Goal: Transaction & Acquisition: Purchase product/service

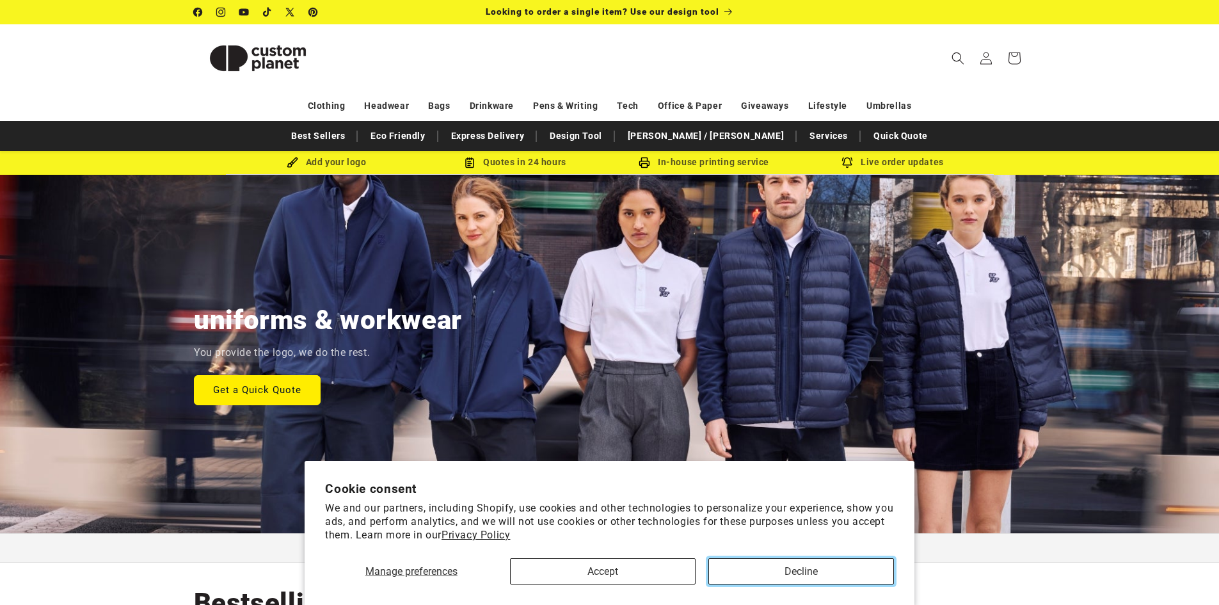
click at [795, 576] on button "Decline" at bounding box center [801, 571] width 186 height 26
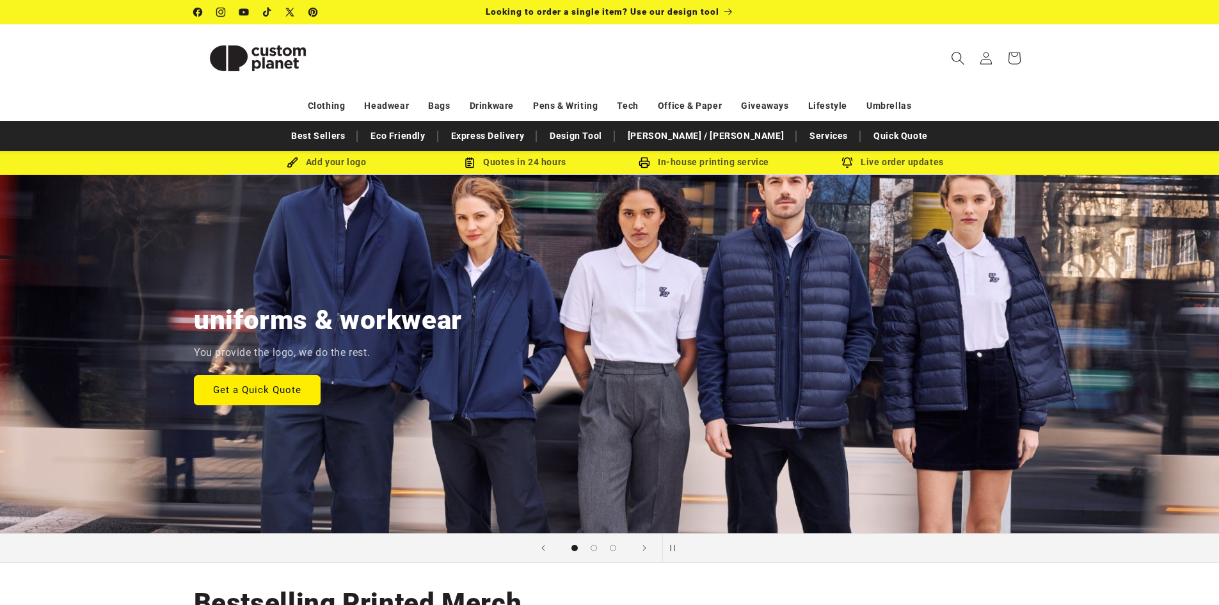
click at [963, 62] on icon "Search" at bounding box center [957, 57] width 13 height 13
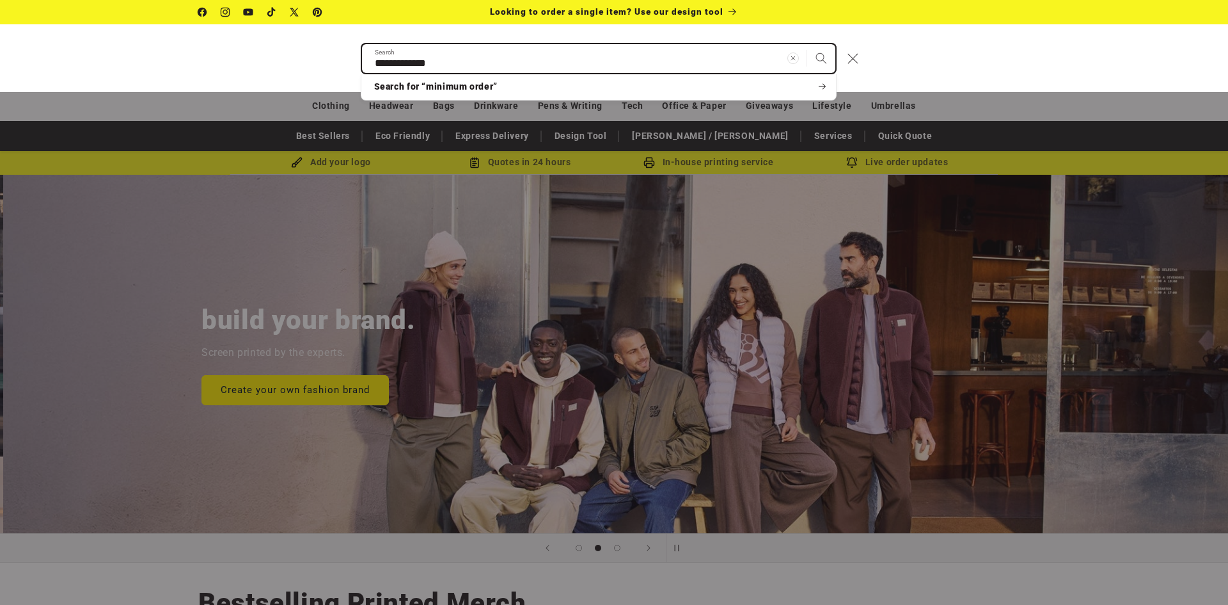
scroll to position [0, 1228]
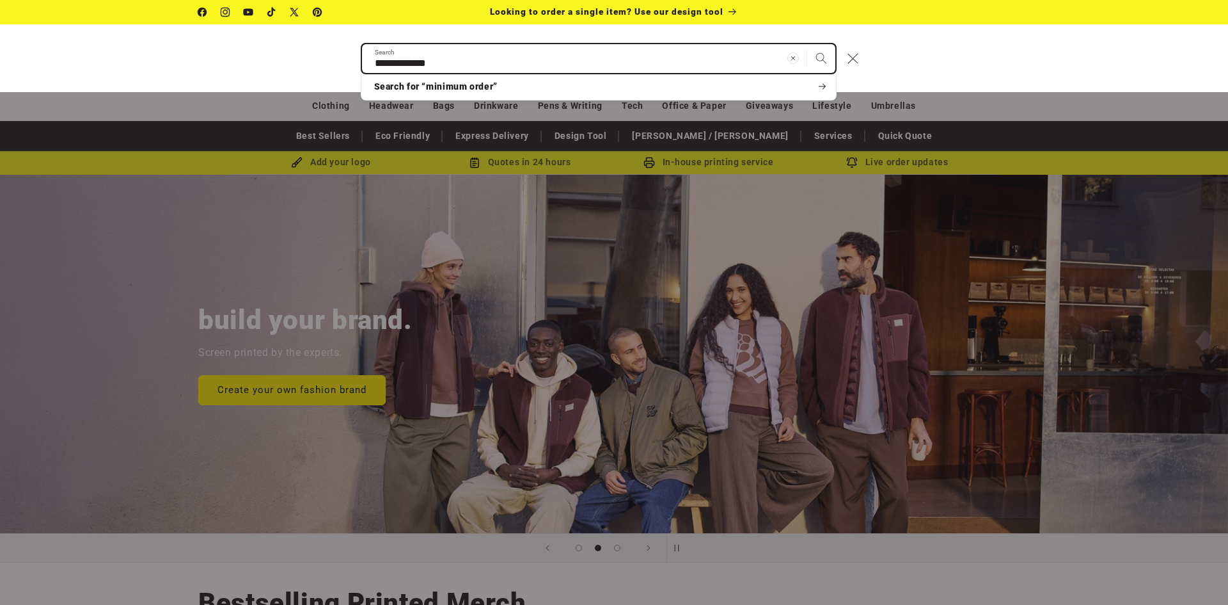
type input "**********"
click at [807, 44] on button "Search" at bounding box center [821, 58] width 28 height 28
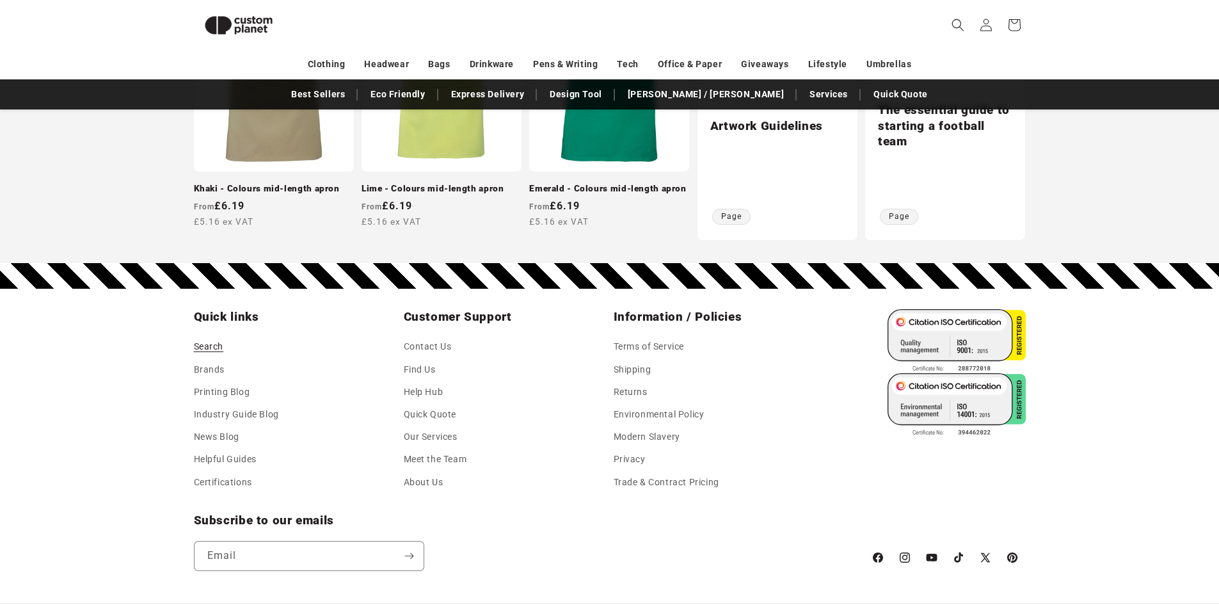
scroll to position [1110, 0]
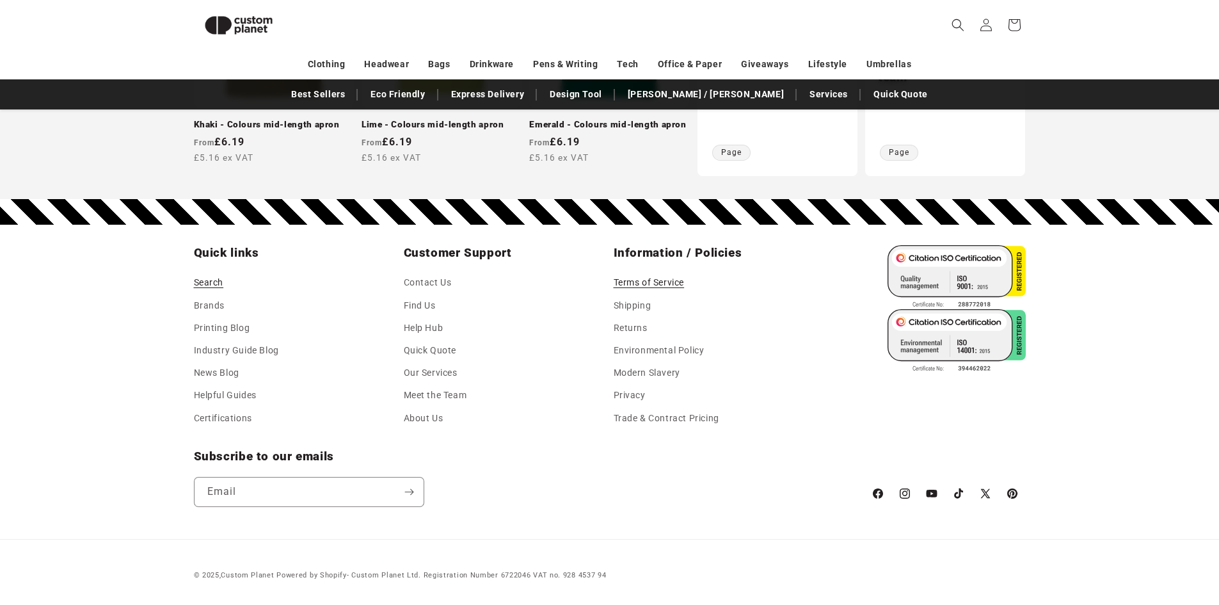
click at [642, 278] on link "Terms of Service" at bounding box center [649, 283] width 71 height 19
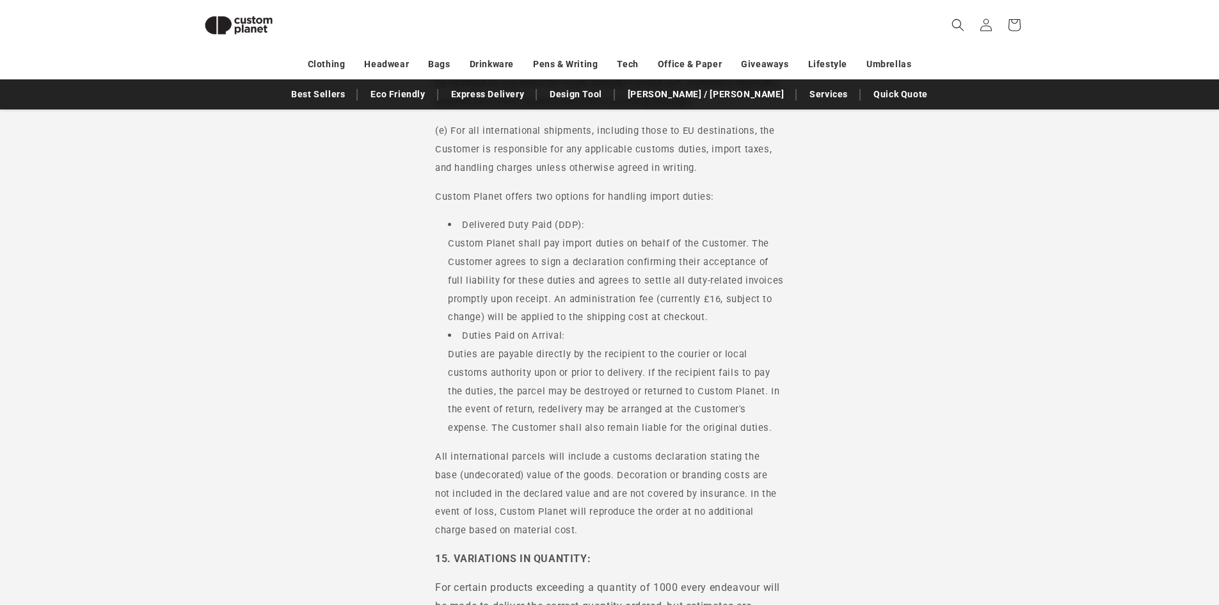
scroll to position [2956, 0]
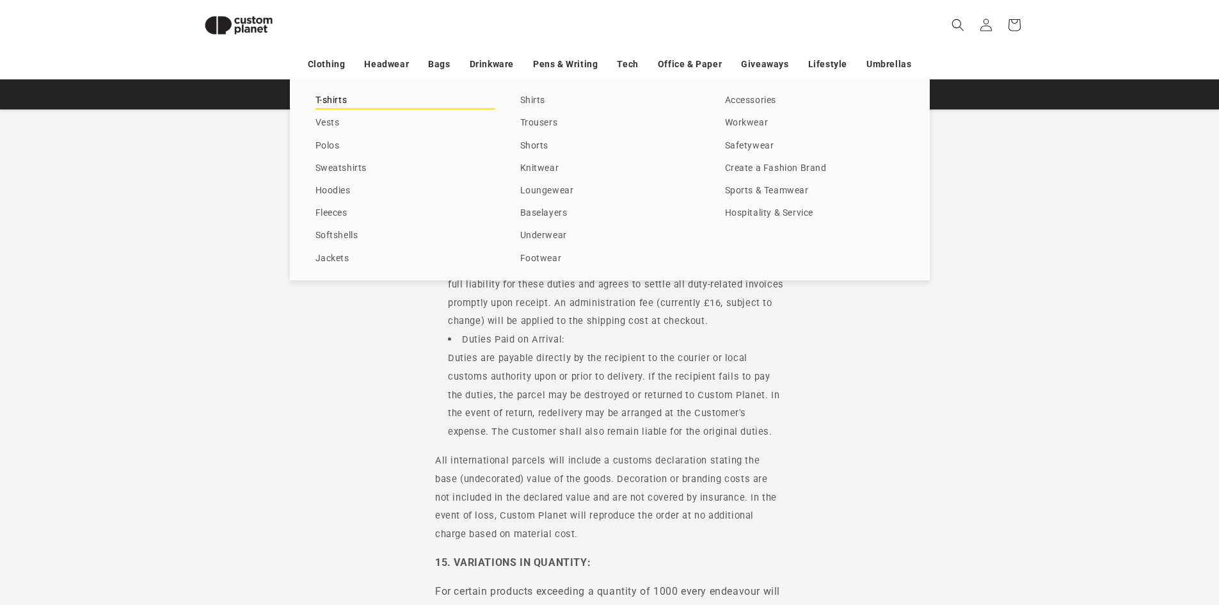
click at [326, 103] on link "T-shirts" at bounding box center [404, 100] width 179 height 17
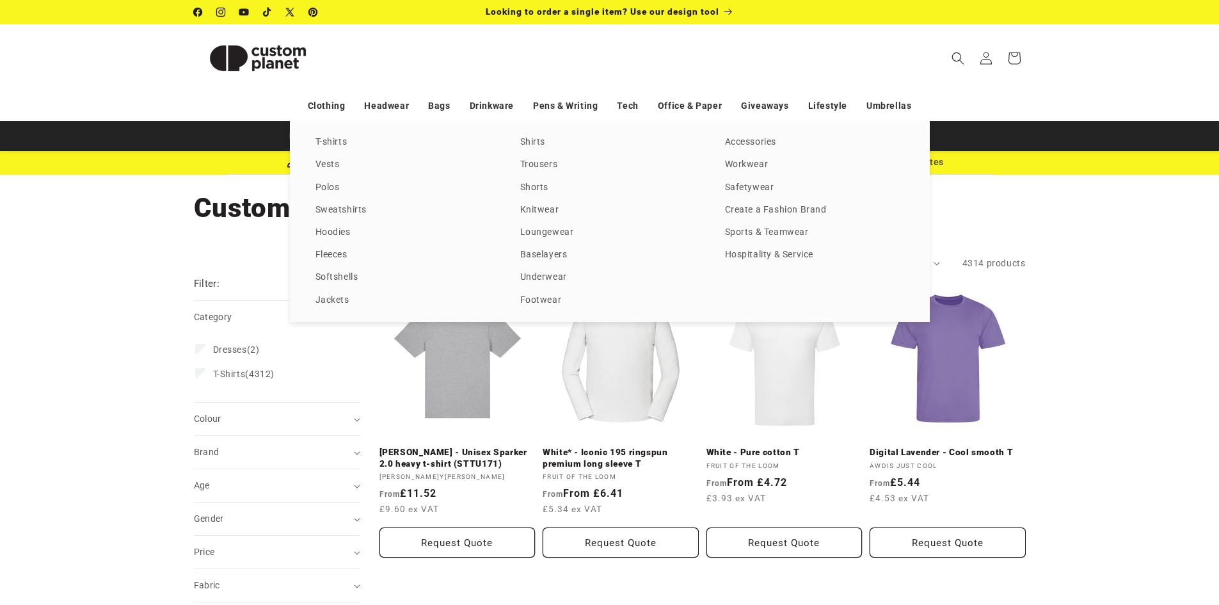
click at [73, 141] on div "T-shirts Vests Polos Sweatshirts Hoodies Fleeces Softshells Jackets Shirts Trou…" at bounding box center [609, 221] width 1219 height 201
click at [105, 155] on div "T-shirts Vests Polos Sweatshirts Hoodies Fleeces Softshells Jackets Shirts Trou…" at bounding box center [609, 221] width 1219 height 201
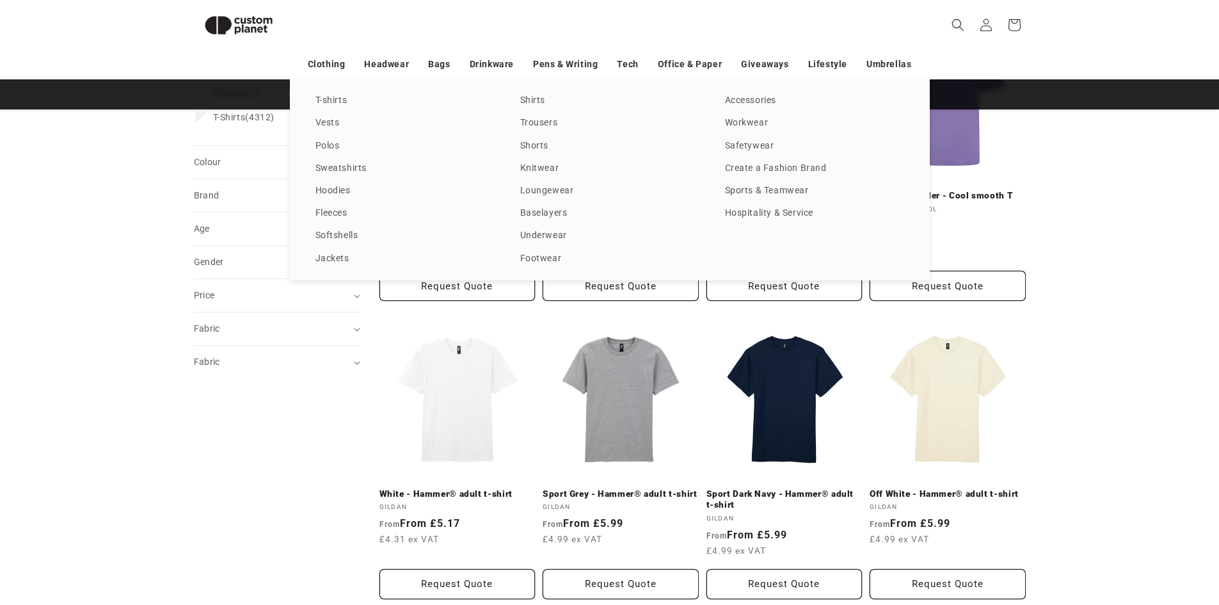
scroll to position [239, 0]
click at [249, 196] on div "T-shirts Vests Polos Sweatshirts Hoodies Fleeces Softshells Jackets Shirts Trou…" at bounding box center [609, 179] width 1219 height 201
click at [59, 121] on div "T-shirts Vests Polos Sweatshirts Hoodies Fleeces Softshells Jackets Shirts Trou…" at bounding box center [609, 179] width 1219 height 201
click at [88, 138] on div "T-shirts Vests Polos Sweatshirts Hoodies Fleeces Softshells Jackets Shirts Trou…" at bounding box center [609, 179] width 1219 height 201
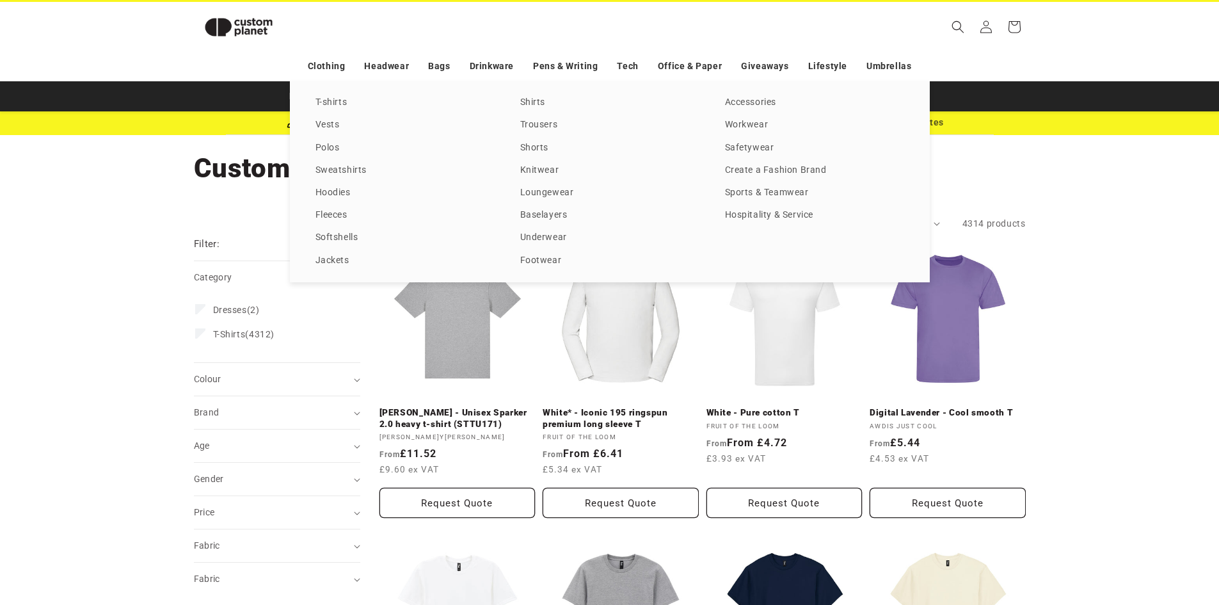
scroll to position [0, 0]
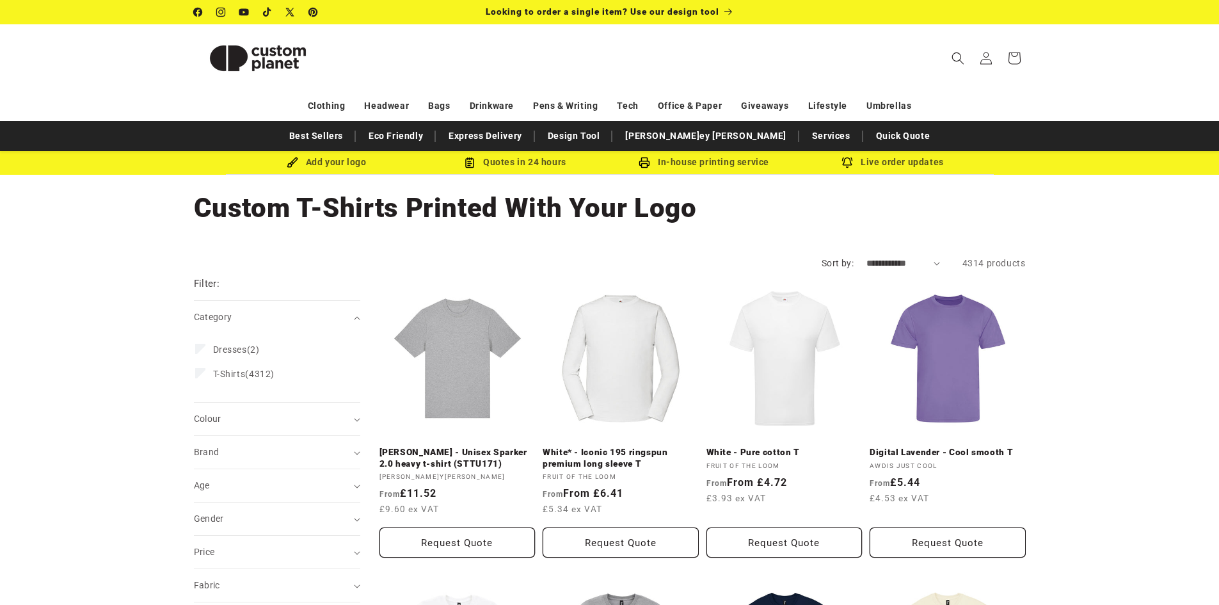
click at [127, 211] on div "Collection: Custom T-Shirts Printed With Your Logo" at bounding box center [609, 208] width 1219 height 67
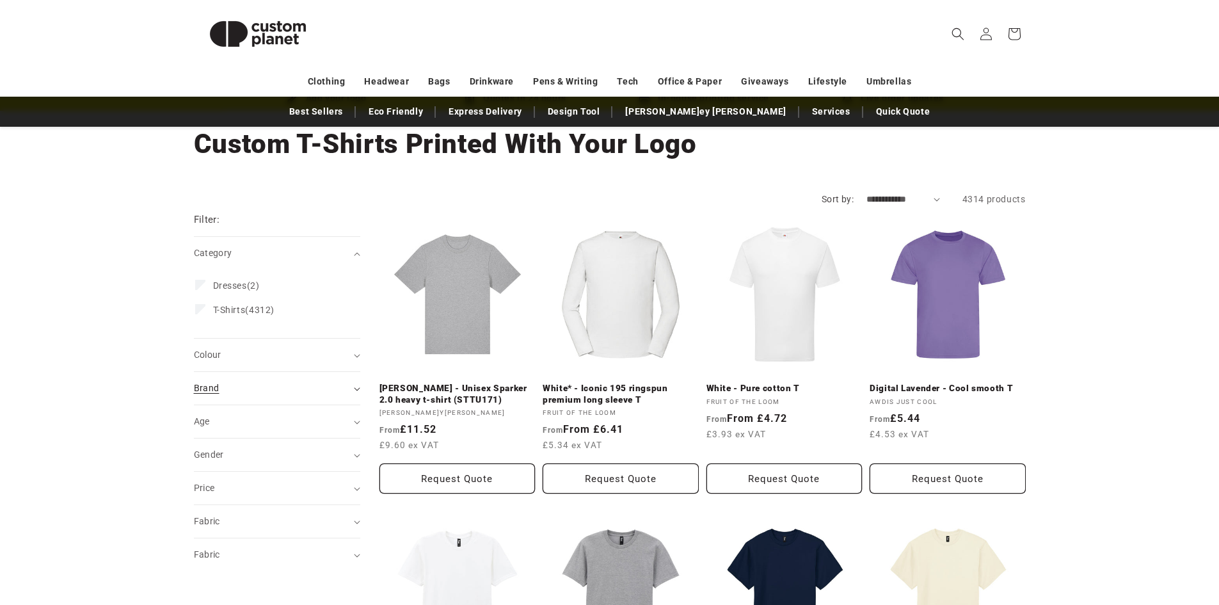
click at [353, 393] on summary "Brand (0)" at bounding box center [277, 388] width 166 height 33
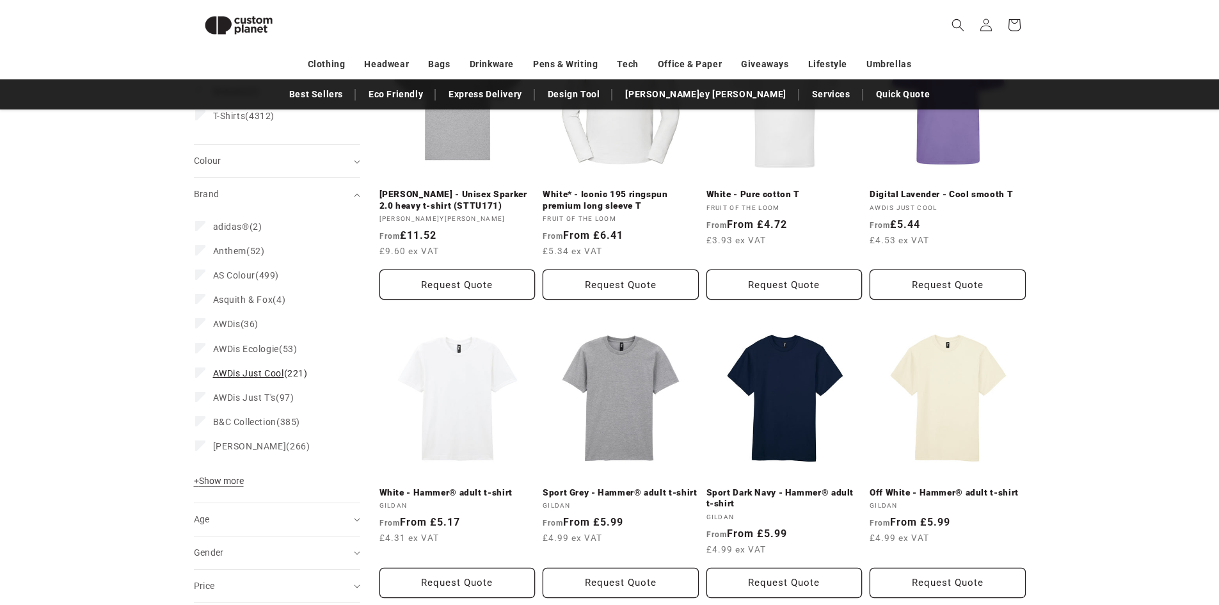
scroll to position [303, 0]
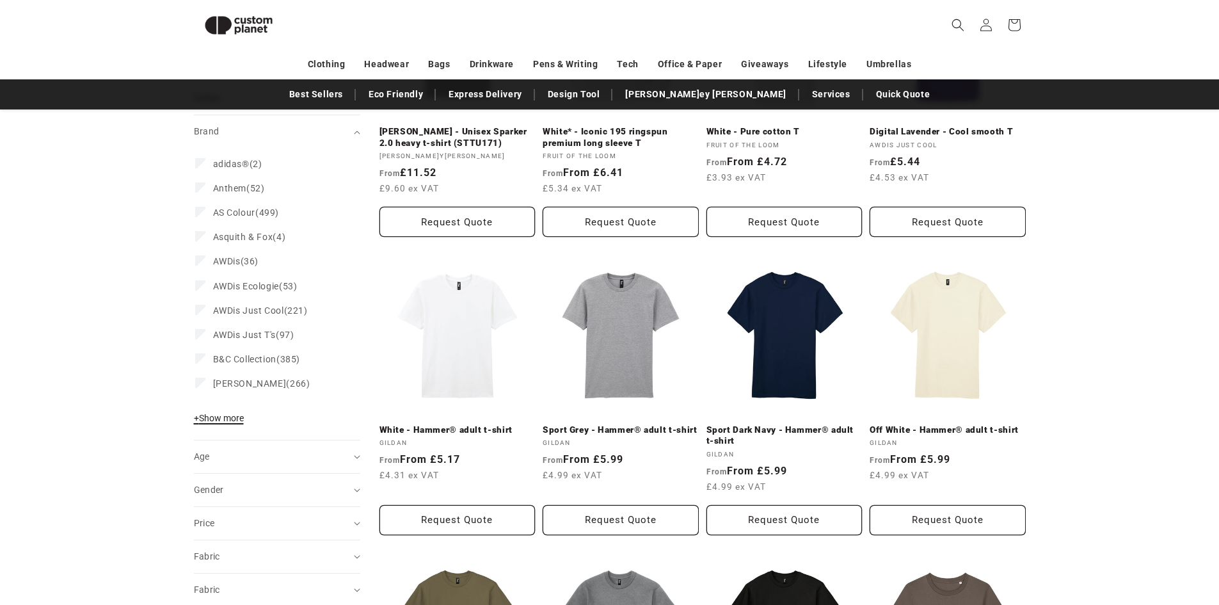
click at [225, 420] on span "+ Show more" at bounding box center [219, 418] width 50 height 10
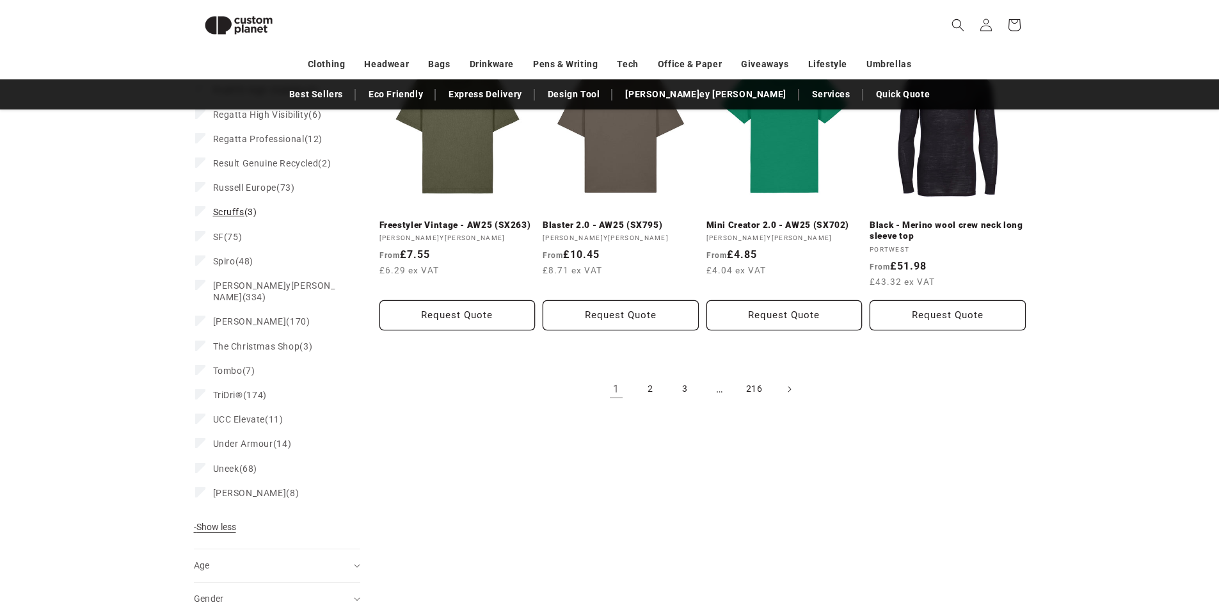
scroll to position [1391, 0]
click at [277, 279] on span "Stanley/Stella (334)" at bounding box center [275, 290] width 125 height 23
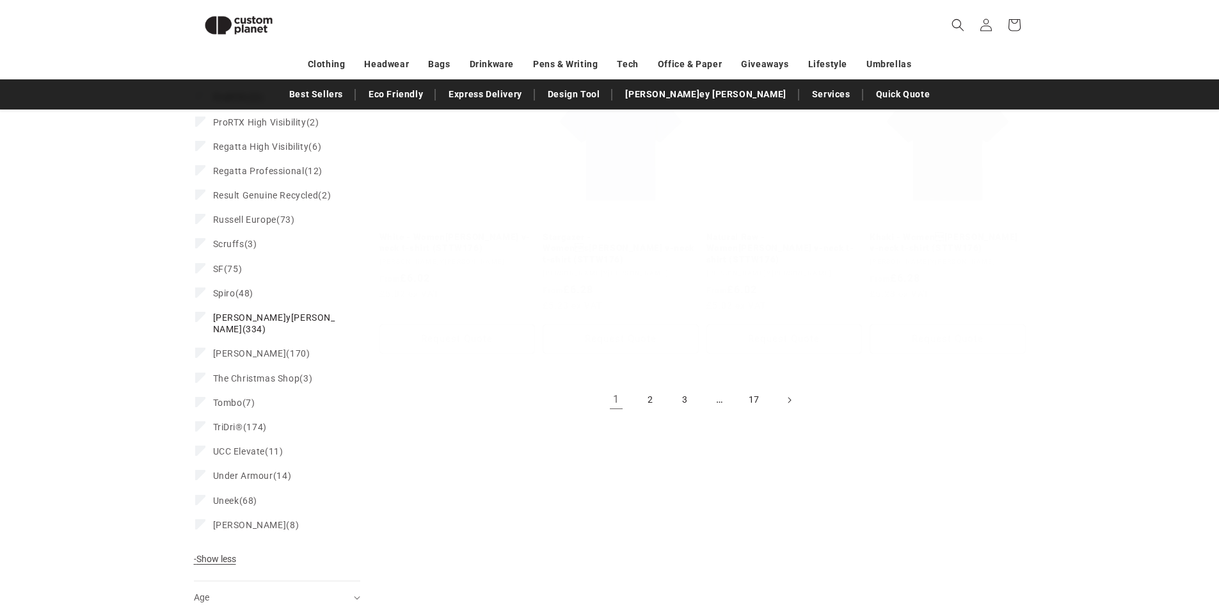
scroll to position [165, 0]
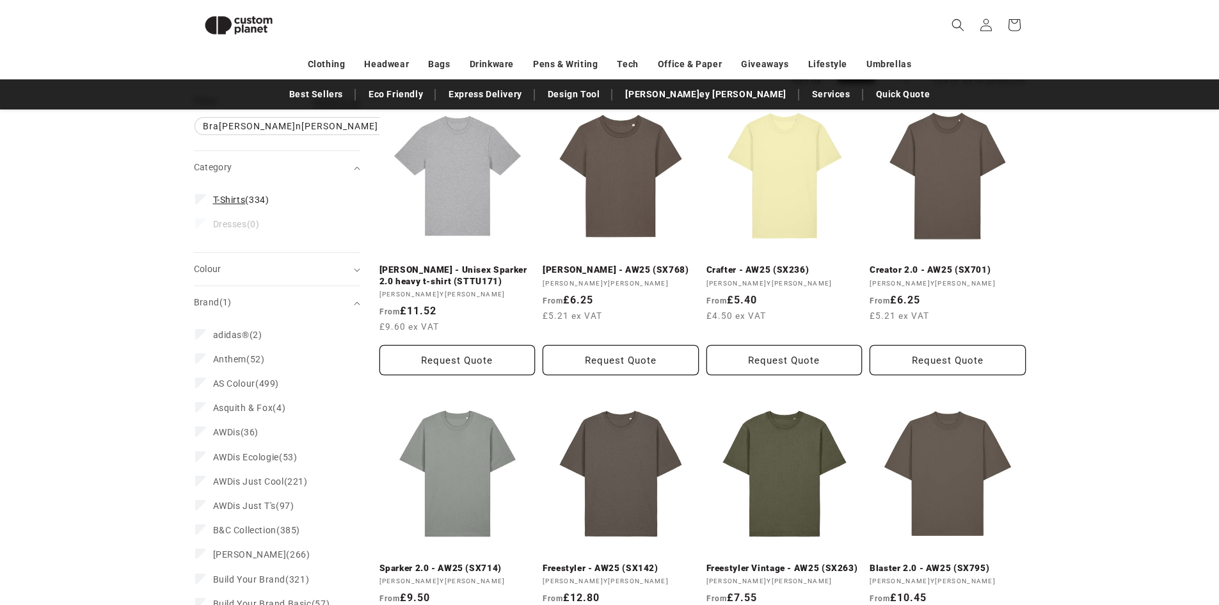
click at [218, 198] on span "T-Shirts" at bounding box center [229, 199] width 33 height 10
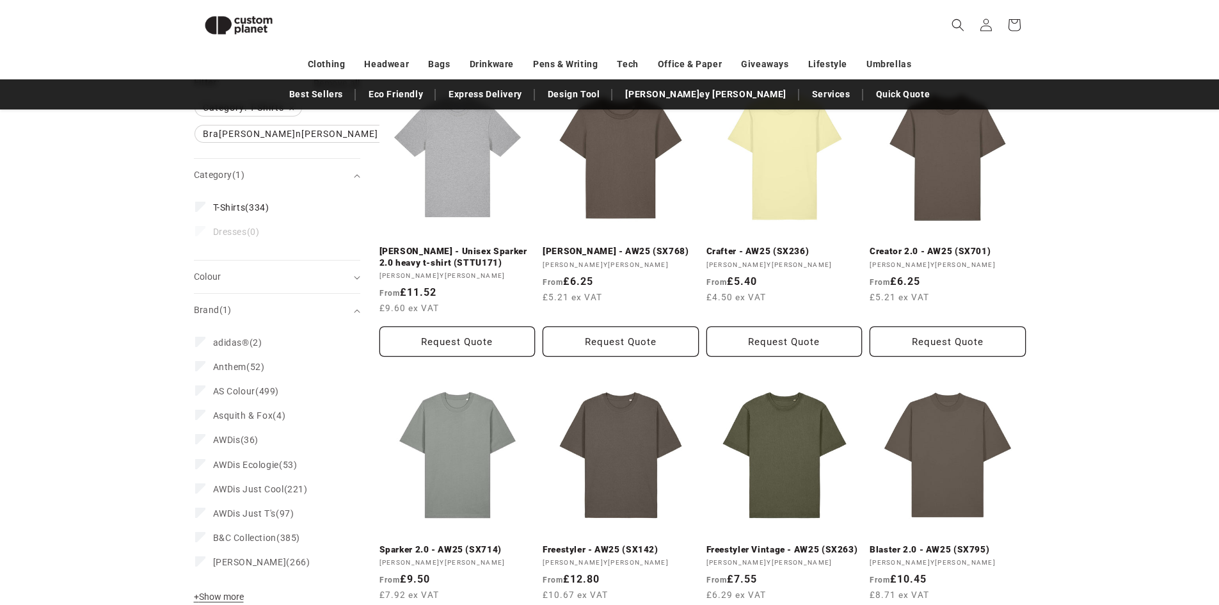
scroll to position [175, 0]
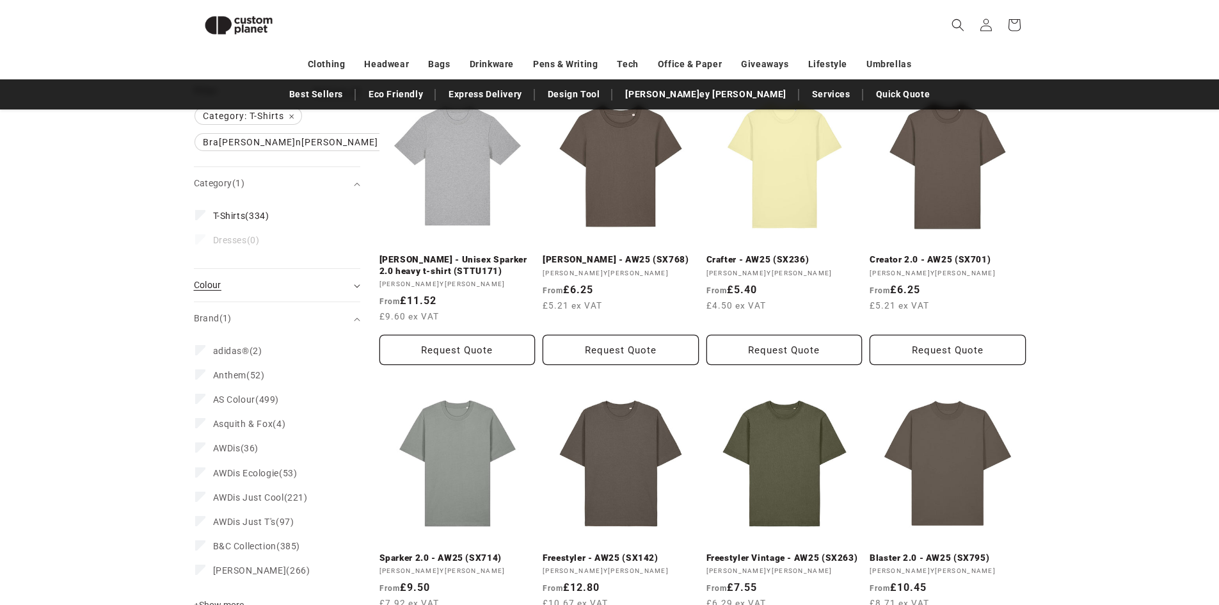
click at [344, 290] on div "Colour (0)" at bounding box center [271, 284] width 155 height 13
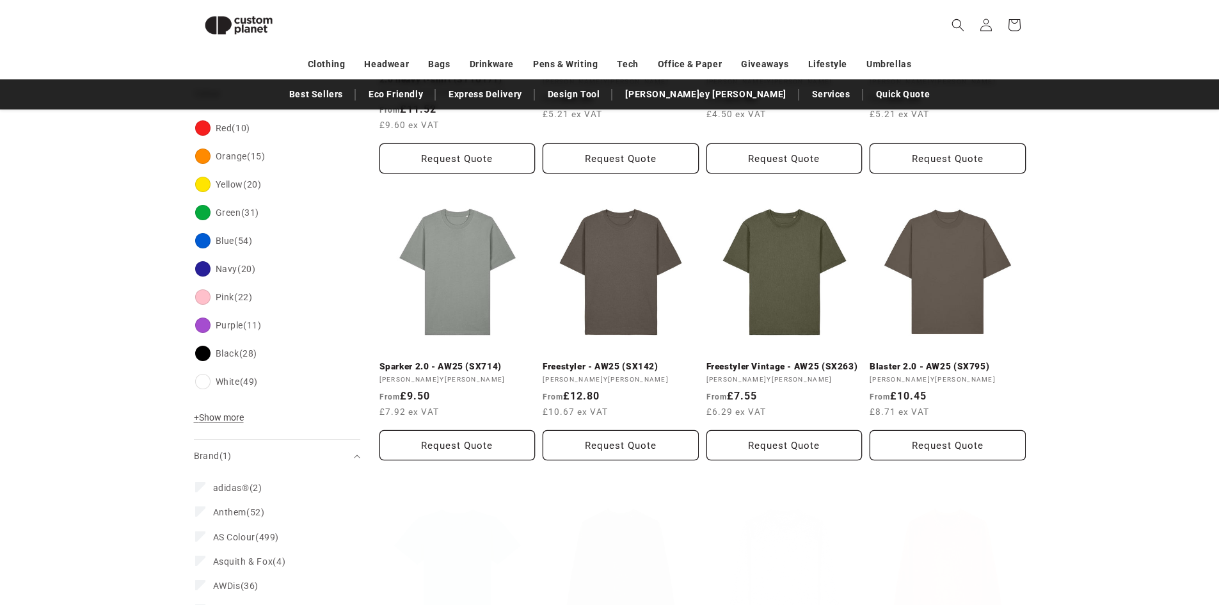
scroll to position [367, 0]
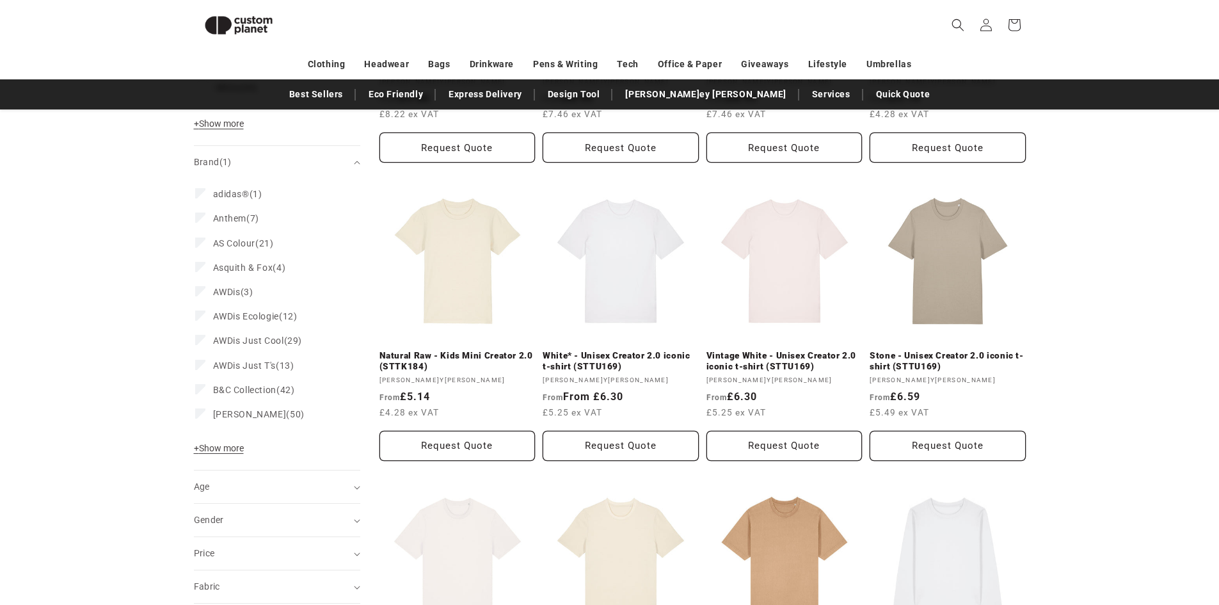
scroll to position [814, 0]
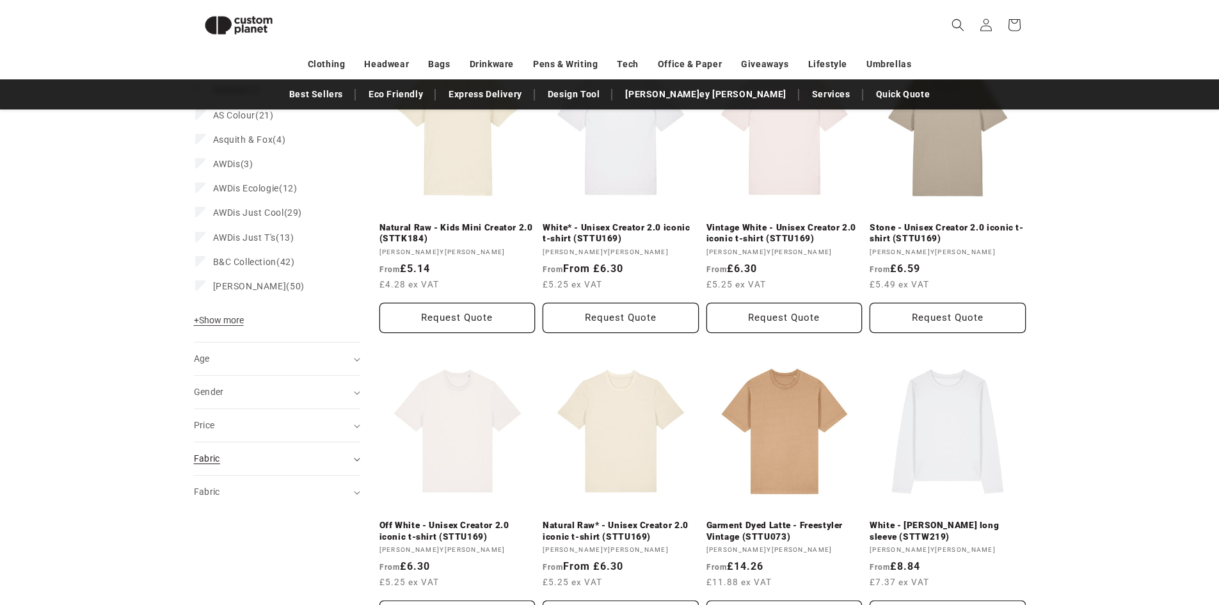
click at [262, 457] on div "Fabric (0)" at bounding box center [271, 458] width 155 height 13
click at [261, 489] on div "Fabric (0)" at bounding box center [271, 491] width 155 height 13
click at [261, 488] on div "Fabric (0)" at bounding box center [271, 491] width 155 height 13
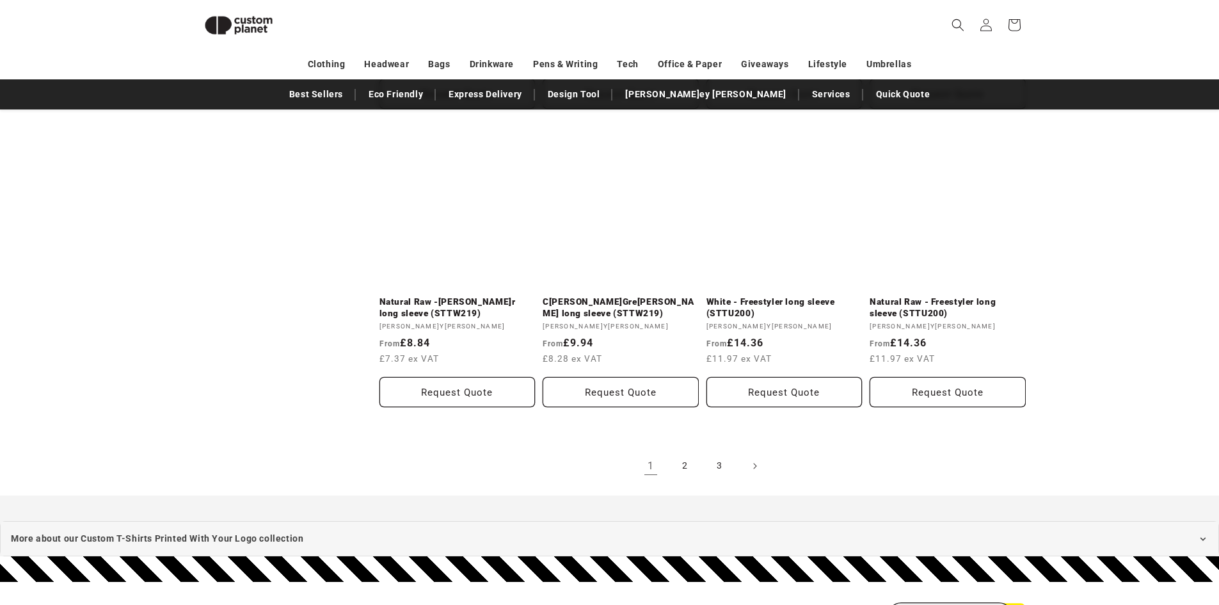
scroll to position [1390, 0]
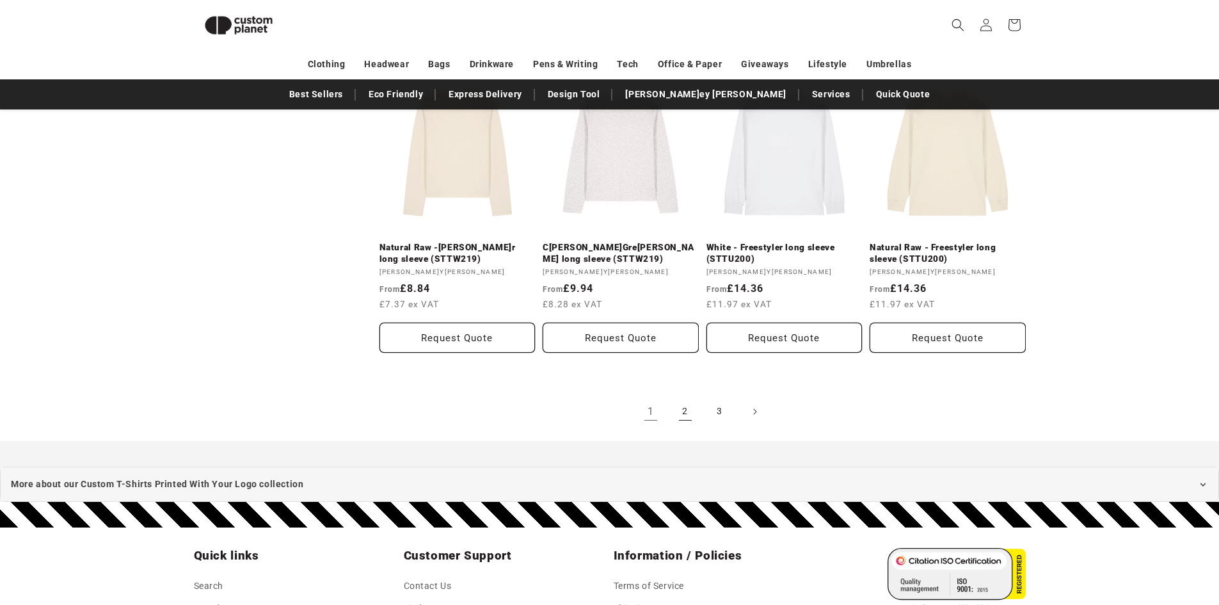
click at [682, 404] on link "2" at bounding box center [685, 411] width 28 height 28
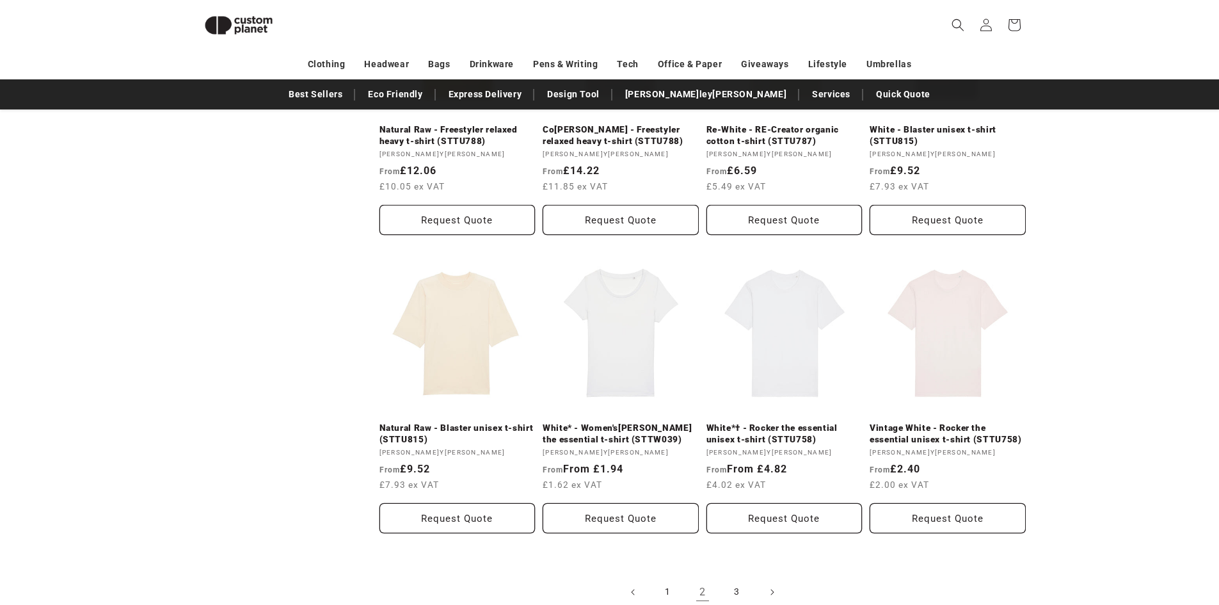
scroll to position [1454, 0]
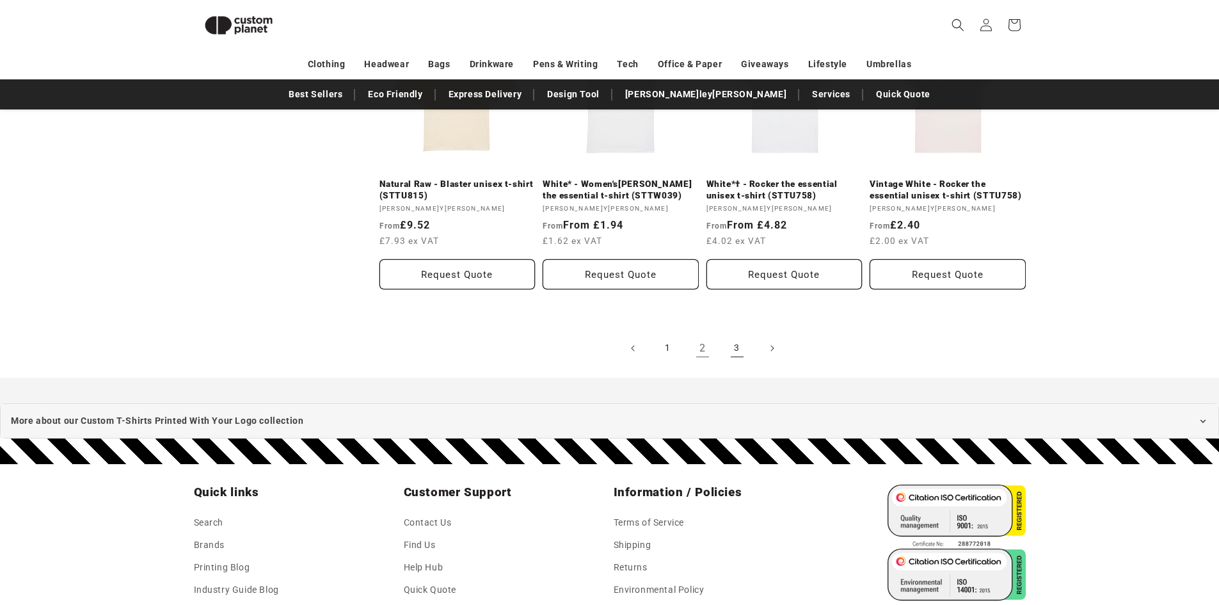
click at [740, 338] on link "3" at bounding box center [737, 348] width 28 height 28
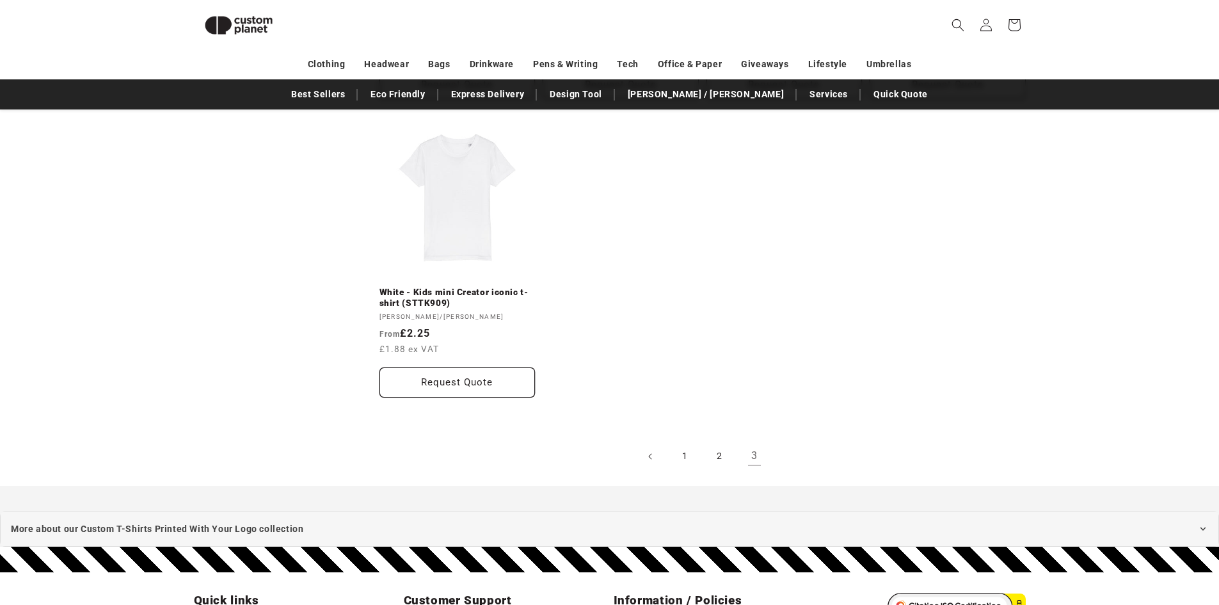
scroll to position [750, 0]
click at [716, 454] on link "2" at bounding box center [720, 455] width 28 height 28
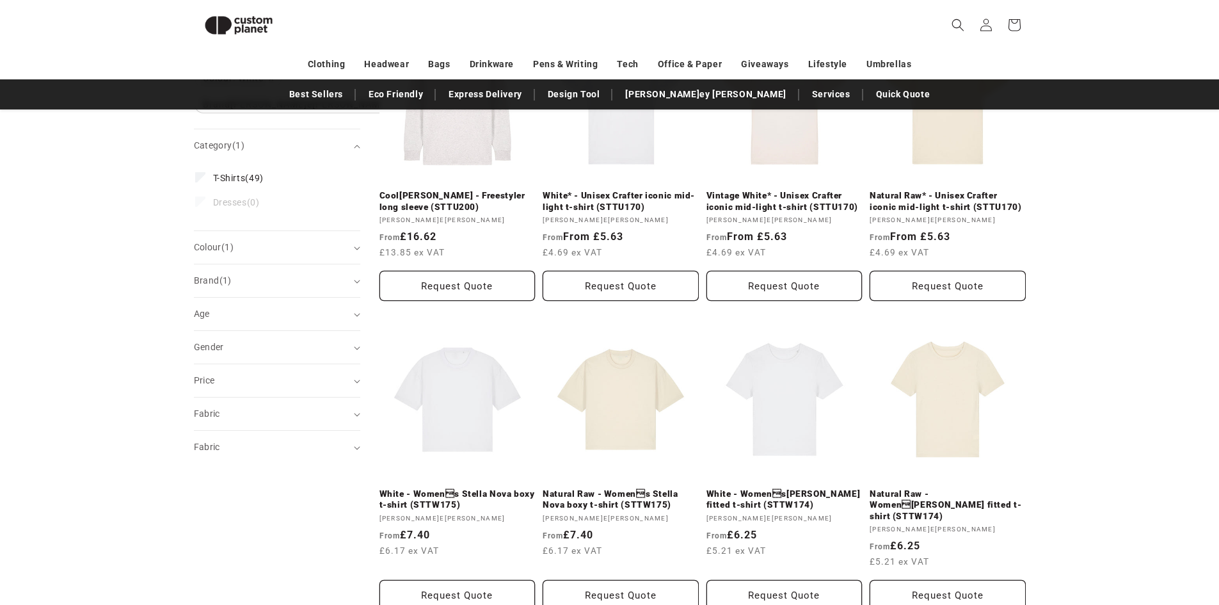
scroll to position [47, 0]
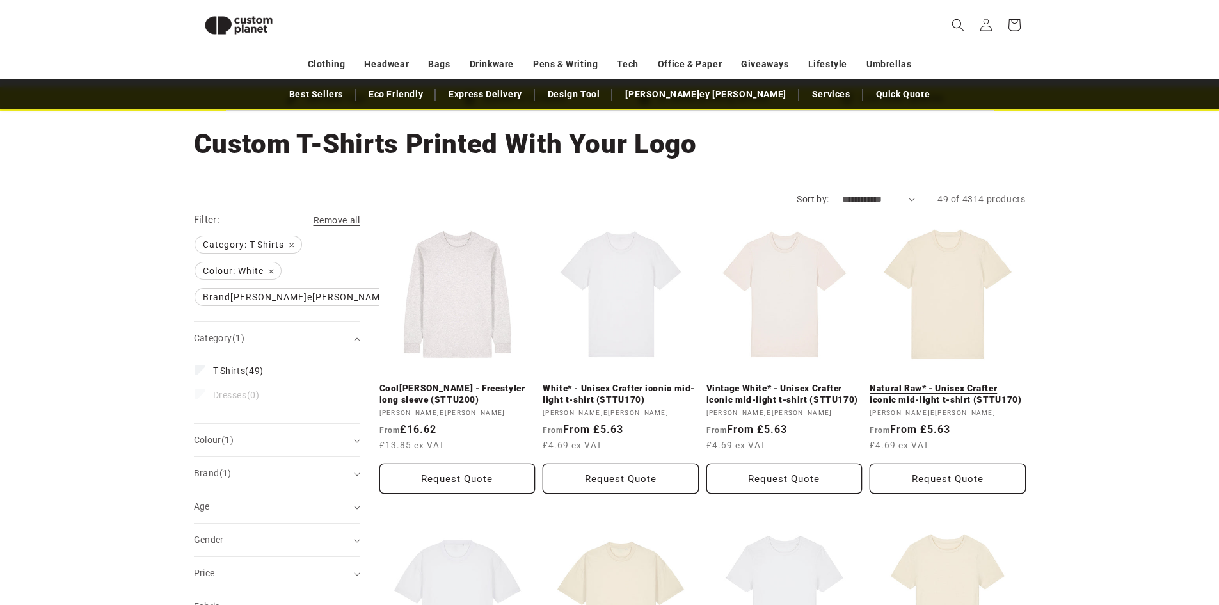
click at [960, 383] on link "Natural Raw* - Unisex Crafter iconic mid-light t-shirt (STTU170)" at bounding box center [947, 394] width 156 height 22
